Goal: Task Accomplishment & Management: Manage account settings

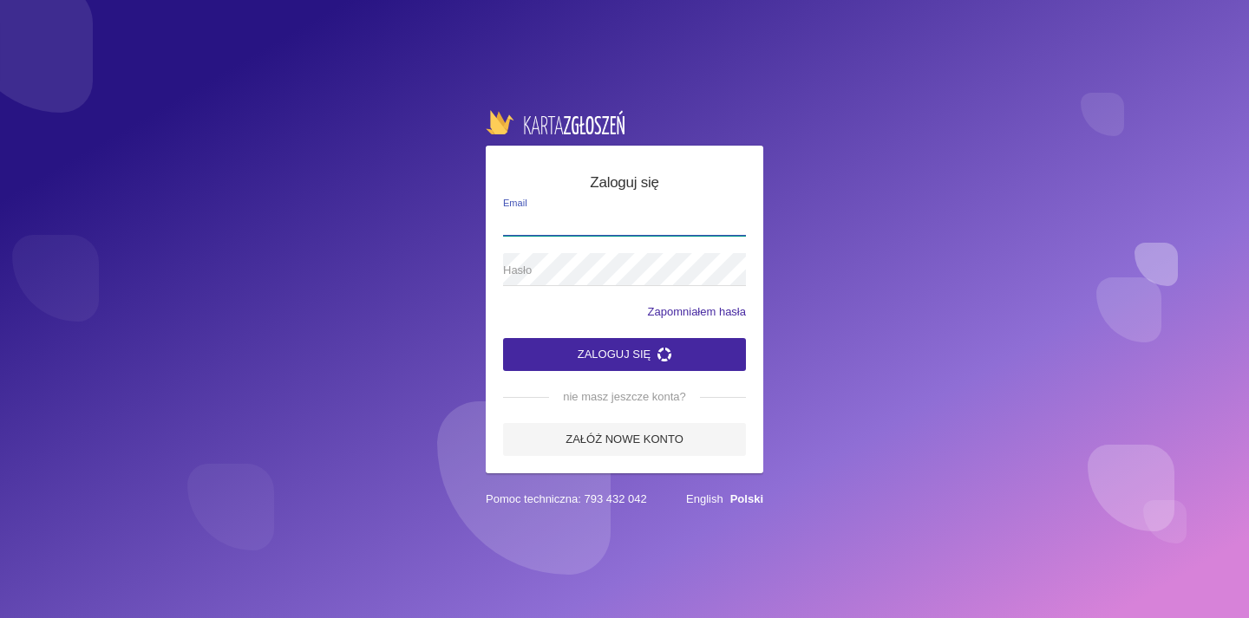
type input "[EMAIL_ADDRESS][DOMAIN_NAME]"
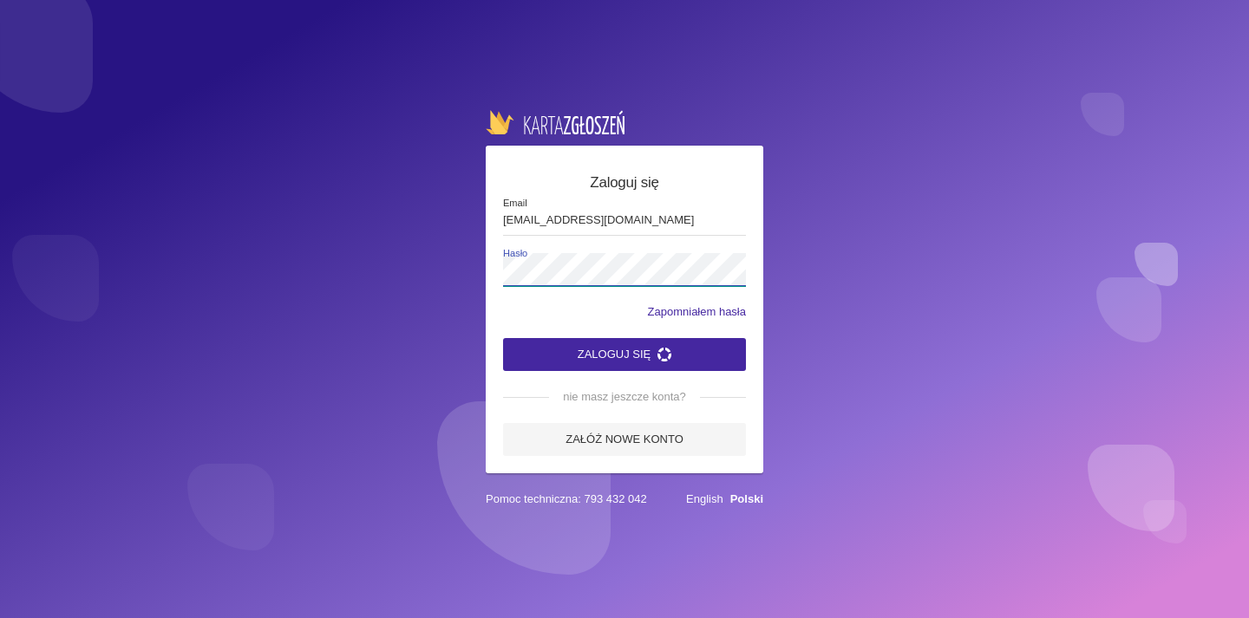
click at [624, 354] on button "Zaloguj się" at bounding box center [624, 354] width 243 height 33
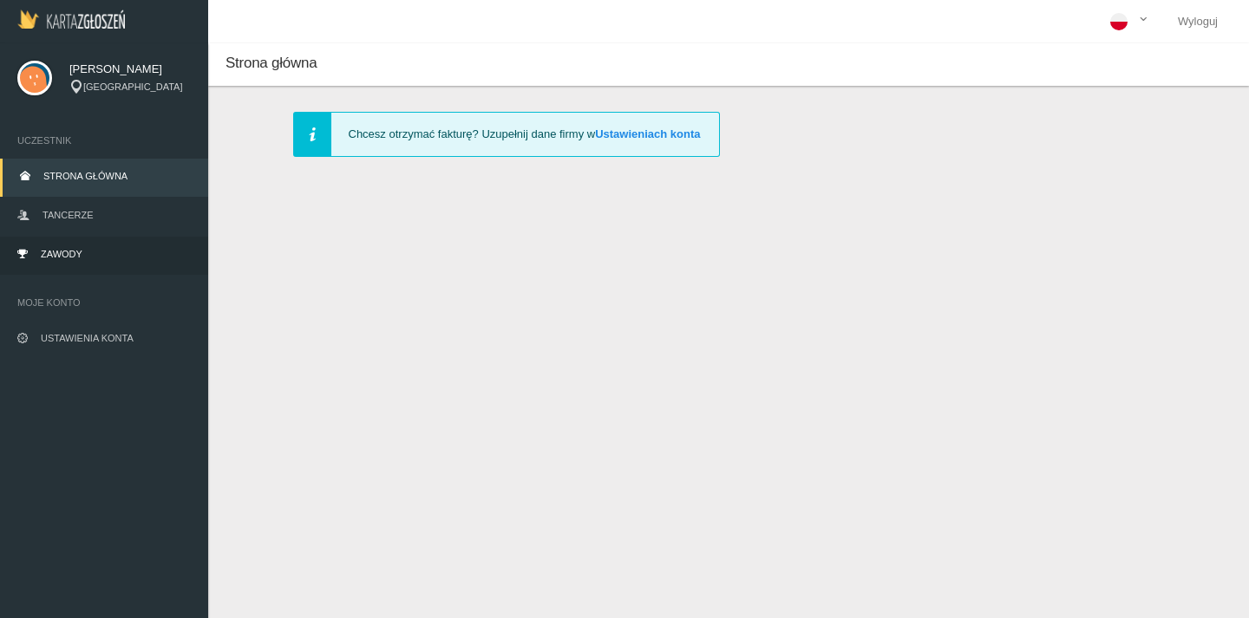
click at [114, 244] on link "Zawody" at bounding box center [104, 256] width 208 height 38
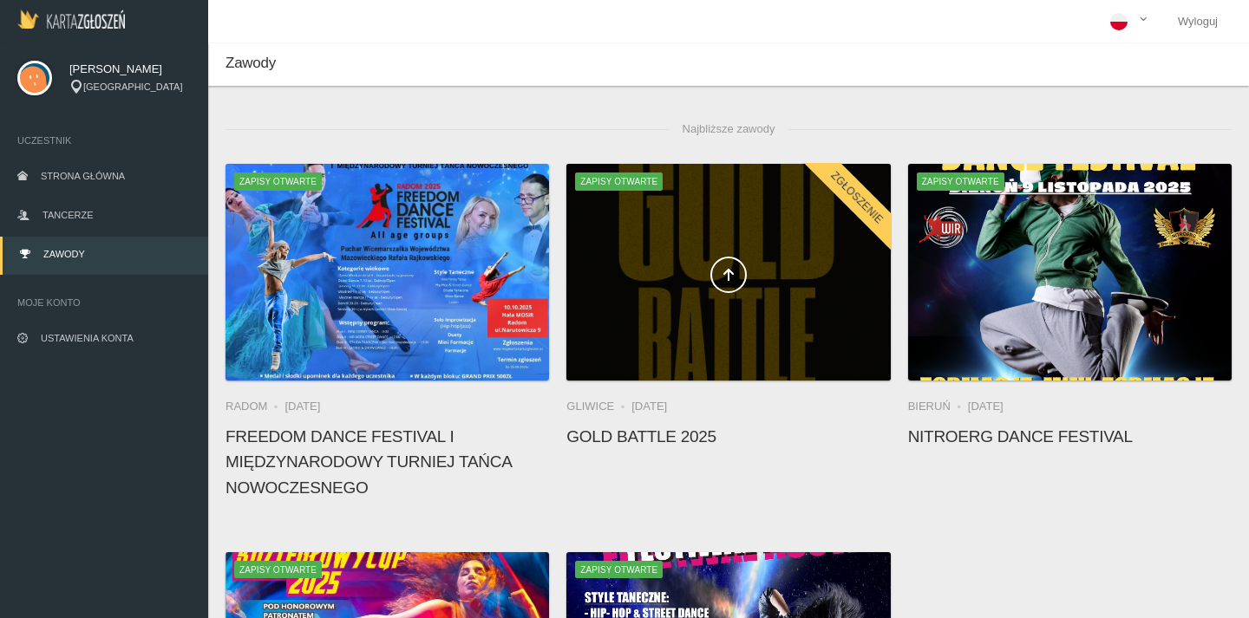
click at [676, 259] on span at bounding box center [727, 275] width 323 height 36
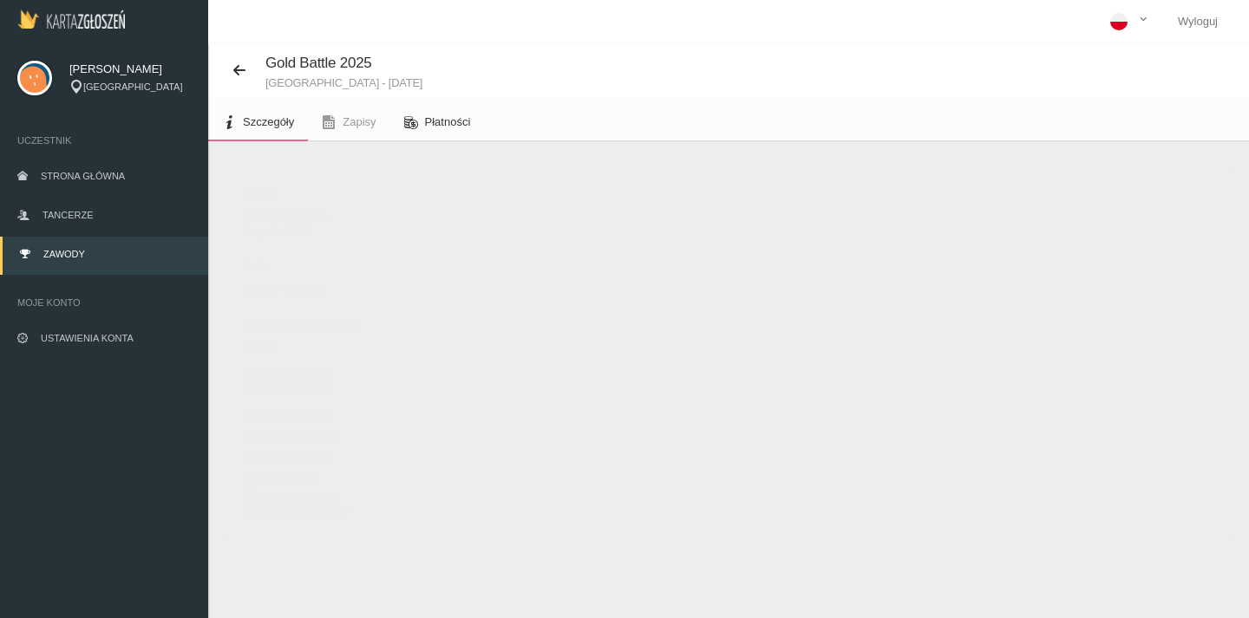
click at [432, 134] on link "Płatności" at bounding box center [437, 122] width 95 height 38
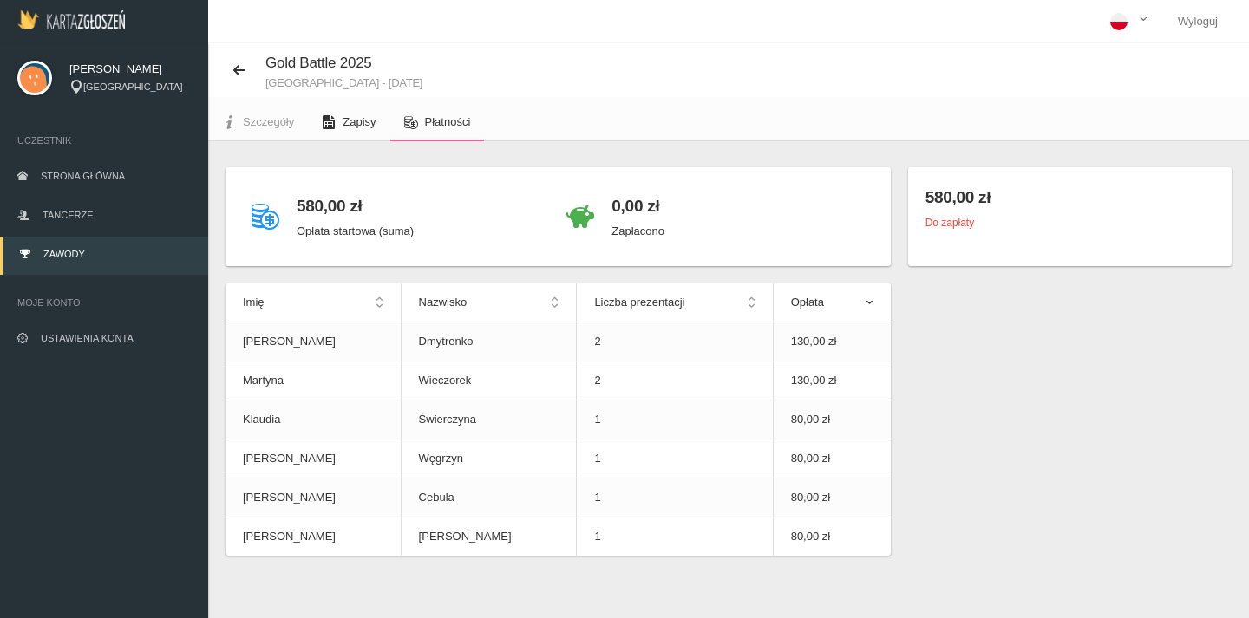
click at [365, 122] on span "Zapisy" at bounding box center [359, 121] width 33 height 13
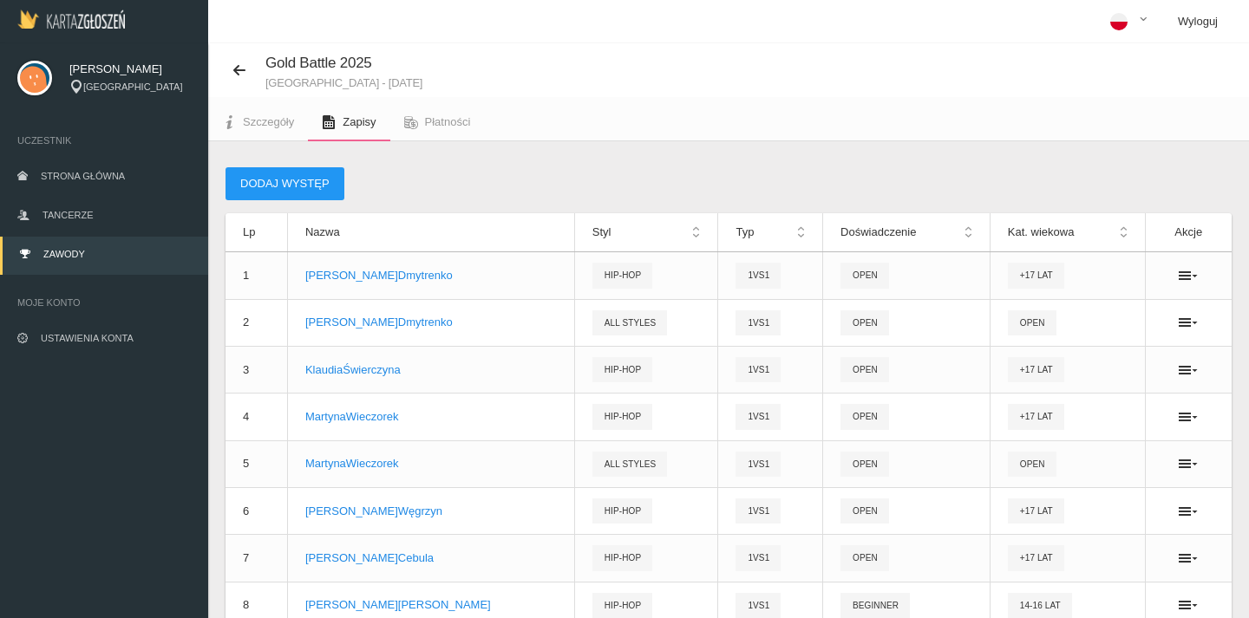
click at [1179, 21] on link "Wyloguj" at bounding box center [1198, 21] width 68 height 43
